Goal: Task Accomplishment & Management: Complete application form

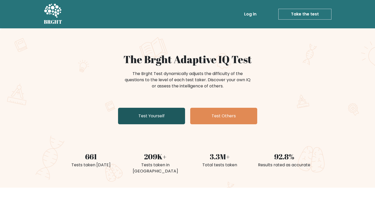
click at [169, 113] on link "Test Yourself" at bounding box center [151, 116] width 67 height 17
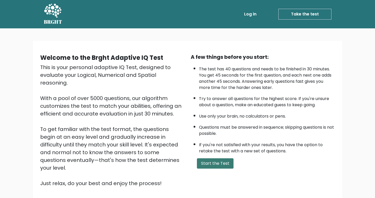
click at [220, 163] on button "Start the Test" at bounding box center [215, 163] width 37 height 10
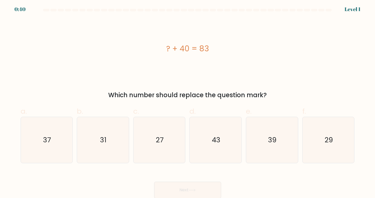
scroll to position [2, 0]
click at [227, 142] on icon "43" at bounding box center [216, 140] width 46 height 46
click at [188, 101] on input "d. 43" at bounding box center [188, 99] width 0 height 3
radio input "true"
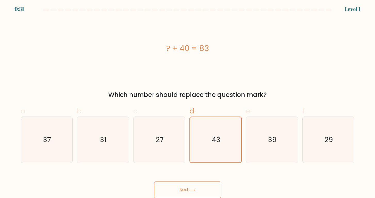
click at [209, 191] on button "Next" at bounding box center [187, 190] width 67 height 17
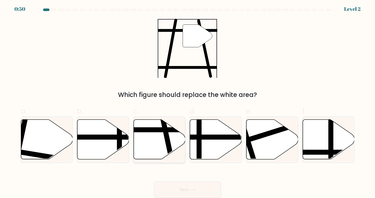
click at [168, 144] on line at bounding box center [172, 162] width 21 height 98
click at [188, 101] on input "c." at bounding box center [188, 99] width 0 height 3
radio input "true"
click at [203, 189] on button "Next" at bounding box center [187, 190] width 67 height 17
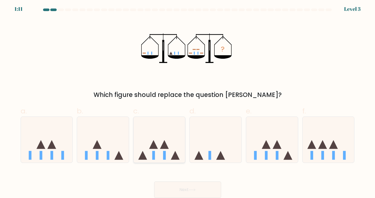
click at [169, 153] on icon at bounding box center [160, 139] width 52 height 43
click at [188, 101] on input "c." at bounding box center [188, 99] width 0 height 3
radio input "true"
drag, startPoint x: 208, startPoint y: 184, endPoint x: 209, endPoint y: 179, distance: 5.5
click at [207, 184] on button "Next" at bounding box center [187, 190] width 67 height 17
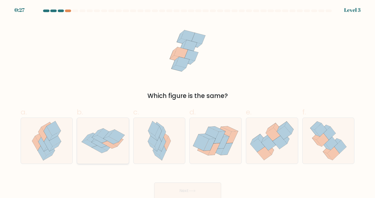
click at [119, 134] on icon at bounding box center [117, 136] width 16 height 12
click at [188, 102] on input "b." at bounding box center [188, 100] width 0 height 3
radio input "true"
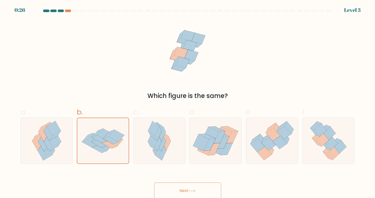
click at [185, 188] on button "Next" at bounding box center [187, 191] width 67 height 17
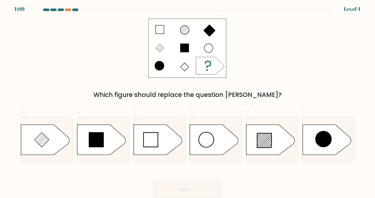
scroll to position [2, 0]
click at [268, 145] on icon at bounding box center [264, 140] width 14 height 14
click at [188, 101] on input "e." at bounding box center [188, 99] width 0 height 3
radio input "true"
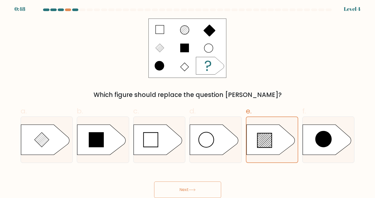
click at [199, 192] on button "Next" at bounding box center [187, 190] width 67 height 17
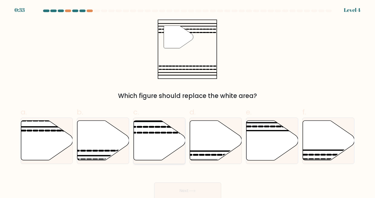
click at [157, 136] on icon at bounding box center [160, 141] width 52 height 40
click at [188, 102] on input "c." at bounding box center [188, 100] width 0 height 3
radio input "true"
drag, startPoint x: 197, startPoint y: 189, endPoint x: 195, endPoint y: 187, distance: 3.1
click at [197, 189] on button "Next" at bounding box center [187, 191] width 67 height 17
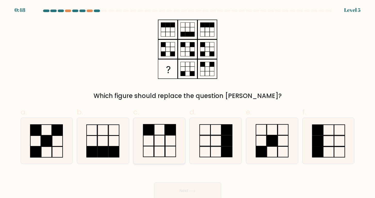
click at [161, 131] on icon at bounding box center [159, 141] width 46 height 46
click at [188, 102] on input "c." at bounding box center [188, 100] width 0 height 3
radio input "true"
click at [187, 184] on button "Next" at bounding box center [187, 191] width 67 height 17
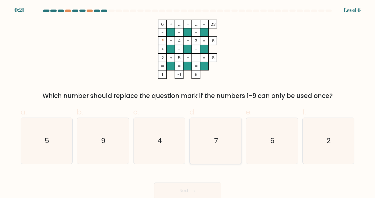
click at [217, 144] on text "7" at bounding box center [216, 141] width 4 height 10
click at [188, 102] on input "d. 7" at bounding box center [188, 100] width 0 height 3
radio input "true"
click at [200, 188] on button "Next" at bounding box center [187, 191] width 67 height 17
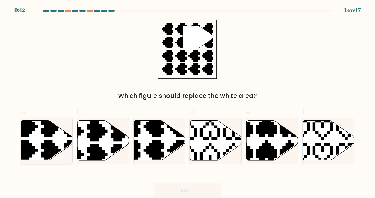
click at [63, 146] on icon at bounding box center [47, 141] width 52 height 40
click at [188, 102] on input "a." at bounding box center [188, 100] width 0 height 3
radio input "true"
click at [184, 188] on button "Next" at bounding box center [187, 191] width 67 height 17
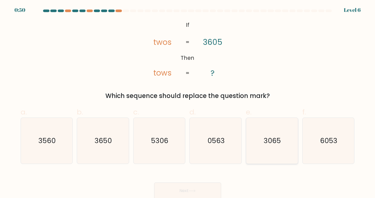
click at [283, 142] on icon "3065" at bounding box center [272, 141] width 46 height 46
click at [188, 102] on input "e. 3065" at bounding box center [188, 100] width 0 height 3
radio input "true"
click at [193, 189] on button "Next" at bounding box center [187, 191] width 67 height 17
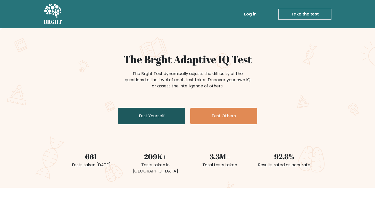
click at [175, 112] on link "Test Yourself" at bounding box center [151, 116] width 67 height 17
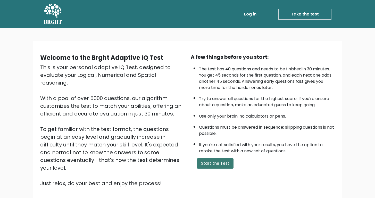
click at [220, 164] on button "Start the Test" at bounding box center [215, 163] width 37 height 10
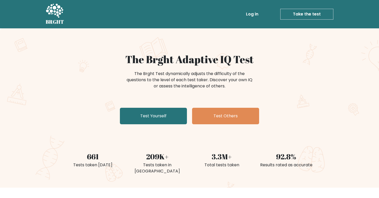
click at [289, 64] on h1 "The Brght Adaptive IQ Test" at bounding box center [190, 59] width 252 height 12
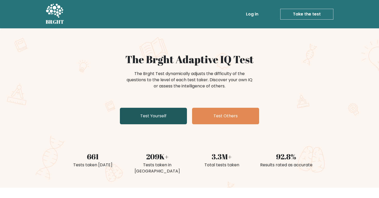
click at [172, 123] on link "Test Yourself" at bounding box center [153, 116] width 67 height 17
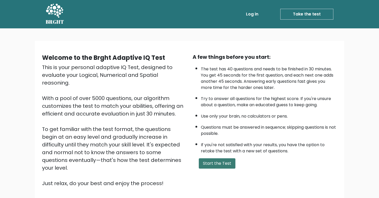
click at [222, 161] on button "Start the Test" at bounding box center [217, 163] width 37 height 10
